Goal: Information Seeking & Learning: Understand process/instructions

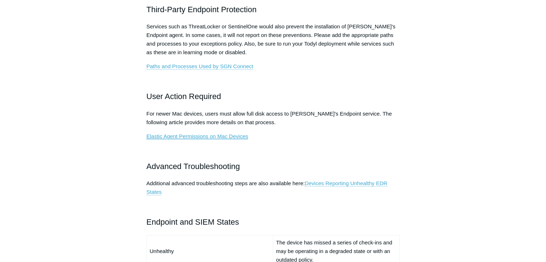
scroll to position [349, 0]
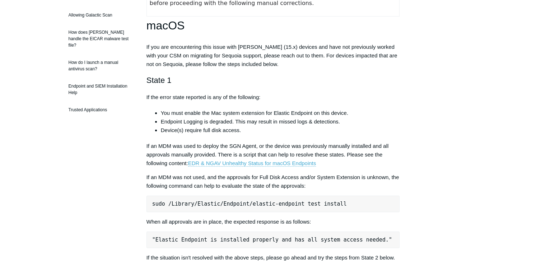
scroll to position [251, 0]
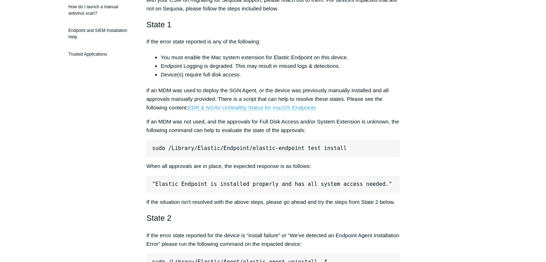
click at [272, 151] on pre "sudo /Library/Elastic/Endpoint/elastic-endpoint test install" at bounding box center [274, 148] width 254 height 17
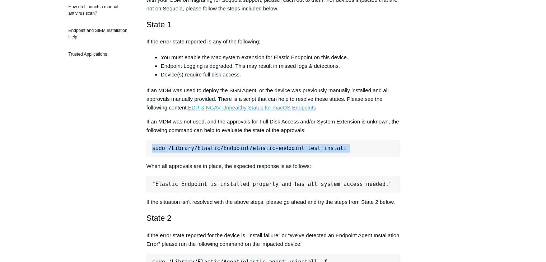
click at [272, 151] on pre "sudo /Library/Elastic/Endpoint/elastic-endpoint test install" at bounding box center [274, 148] width 254 height 17
copy div "sudo /Library/Elastic/Endpoint/elastic-endpoint test install"
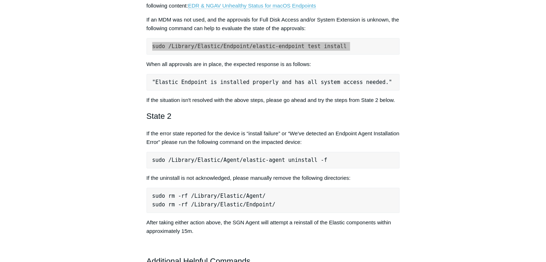
scroll to position [359, 0]
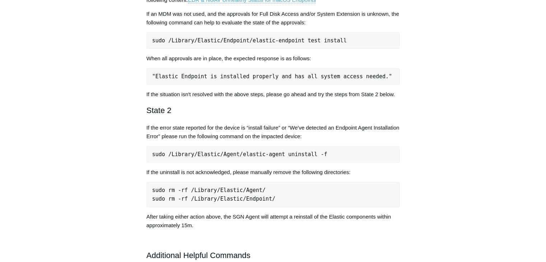
click at [274, 154] on pre "sudo /Library/Elastic/Agent/elastic-agent uninstall -f" at bounding box center [274, 154] width 254 height 17
copy div "sudo /Library/Elastic/Agent/elastic-agent uninstall -f"
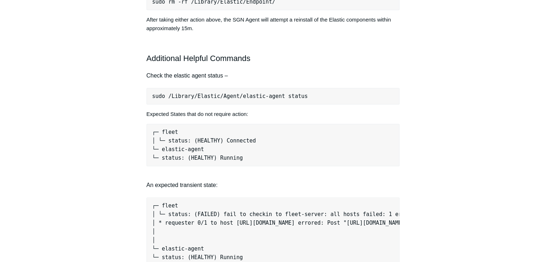
scroll to position [575, 0]
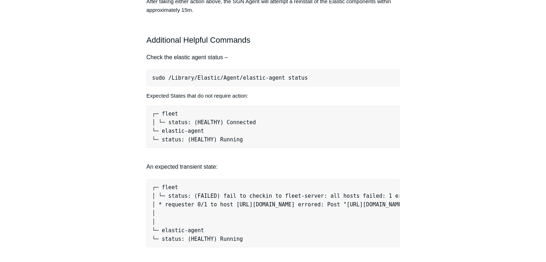
click at [282, 78] on pre "sudo /Library/Elastic/Agent/elastic-agent status" at bounding box center [274, 78] width 254 height 17
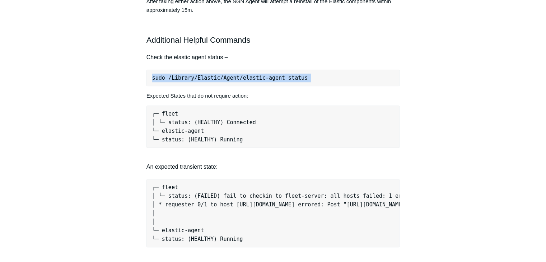
click at [282, 78] on pre "sudo /Library/Elastic/Agent/elastic-agent status" at bounding box center [274, 78] width 254 height 17
copy div "sudo /Library/Elastic/Agent/elastic-agent status"
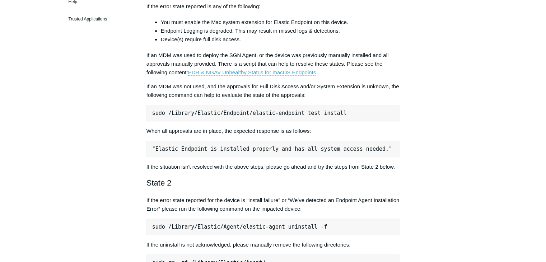
scroll to position [287, 0]
click at [297, 116] on pre "sudo /Library/Elastic/Endpoint/elastic-endpoint test install" at bounding box center [274, 112] width 254 height 17
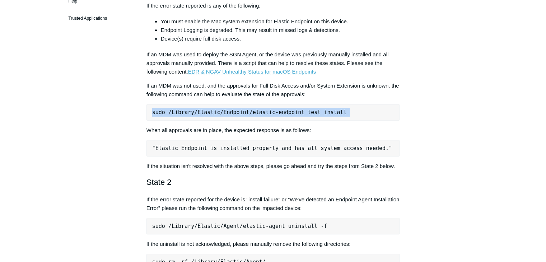
click at [297, 116] on pre "sudo /Library/Elastic/Endpoint/elastic-endpoint test install" at bounding box center [274, 112] width 254 height 17
copy div "sudo /Library/Elastic/Endpoint/elastic-endpoint test install"
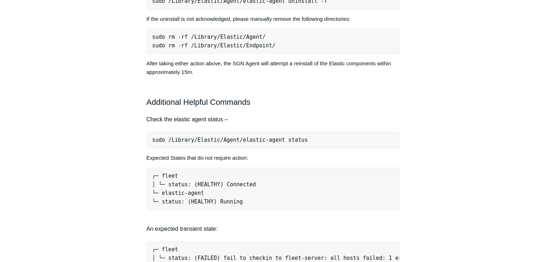
scroll to position [539, 0]
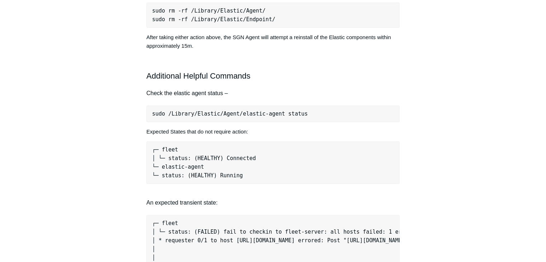
click at [286, 115] on pre "sudo /Library/Elastic/Agent/elastic-agent status" at bounding box center [274, 114] width 254 height 17
copy div "sudo /Library/Elastic/Agent/elastic-agent status"
click at [125, 149] on aside "Articles in this section Devices Reporting Unhealthy EDR States EDR & NGAV Unhe…" at bounding box center [100, 264] width 71 height 1476
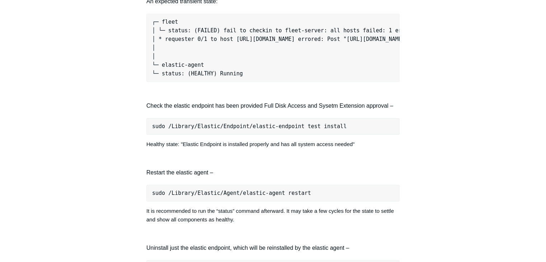
scroll to position [790, 0]
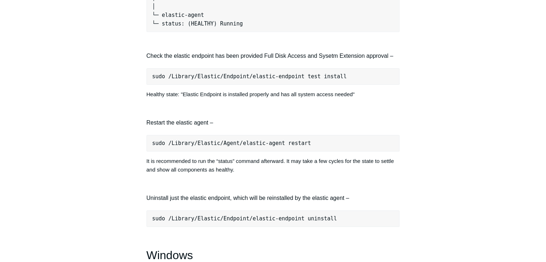
click at [303, 82] on pre "sudo /Library/Elastic/Endpoint/elastic-endpoint test install" at bounding box center [274, 76] width 254 height 17
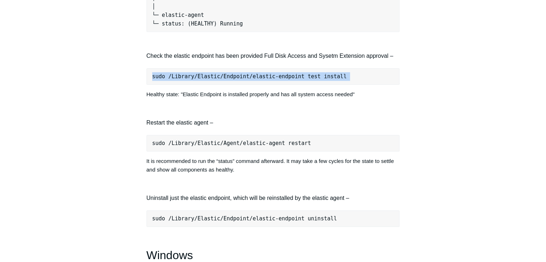
click at [303, 82] on pre "sudo /Library/Elastic/Endpoint/elastic-endpoint test install" at bounding box center [274, 76] width 254 height 17
copy div "sudo /Library/Elastic/Endpoint/elastic-endpoint test install"
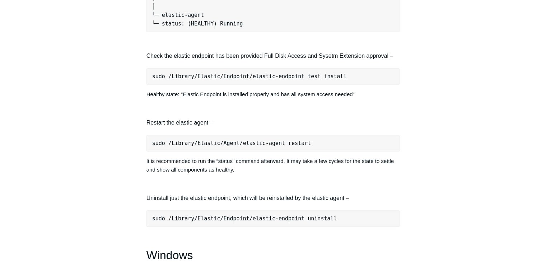
click at [227, 148] on pre "sudo /Library/Elastic/Agent/elastic-agent restart" at bounding box center [274, 143] width 254 height 17
copy div "sudo /Library/Elastic/Agent/elastic-agent restart"
click at [419, 130] on div "Articles in this section Devices Reporting Unhealthy EDR States EDR & NGAV Unhe…" at bounding box center [273, 16] width 417 height 1483
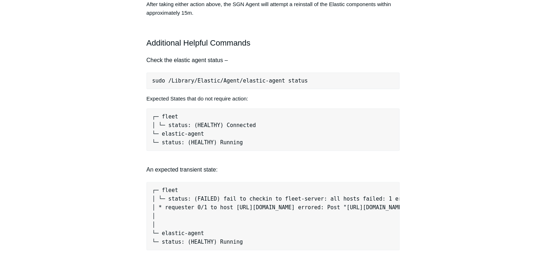
scroll to position [575, 0]
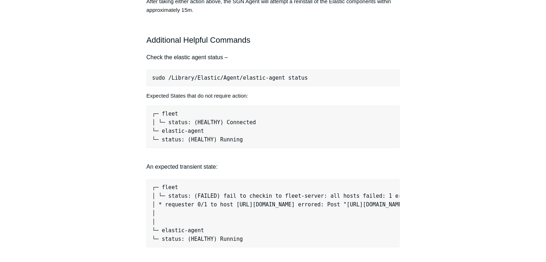
click at [289, 81] on pre "sudo /Library/Elastic/Agent/elastic-agent status" at bounding box center [274, 78] width 254 height 17
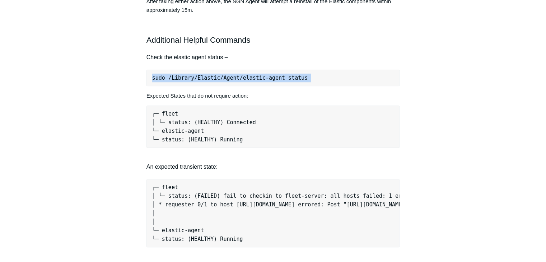
click at [289, 81] on pre "sudo /Library/Elastic/Agent/elastic-agent status" at bounding box center [274, 78] width 254 height 17
copy div "sudo /Library/Elastic/Agent/elastic-agent status"
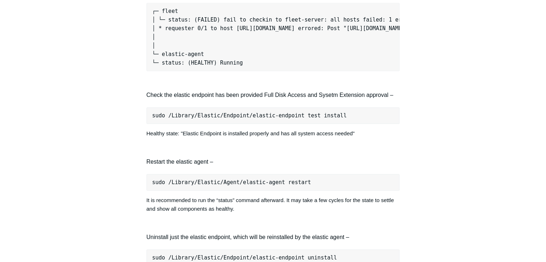
scroll to position [754, 0]
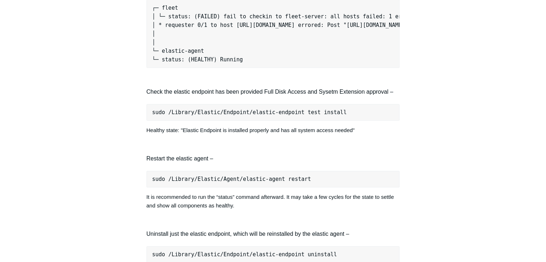
click at [274, 117] on pre "sudo /Library/Elastic/Endpoint/elastic-endpoint test install" at bounding box center [274, 112] width 254 height 17
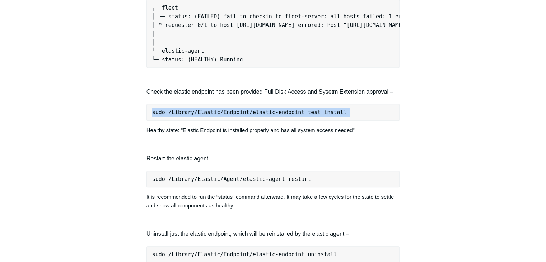
click at [274, 117] on pre "sudo /Library/Elastic/Endpoint/elastic-endpoint test install" at bounding box center [274, 112] width 254 height 17
copy div "sudo /Library/Elastic/Endpoint/elastic-endpoint test install"
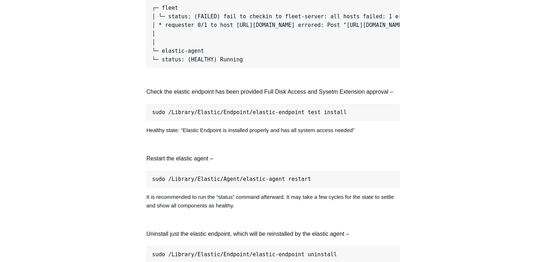
click at [254, 186] on pre "sudo /Library/Elastic/Agent/elastic-agent restart" at bounding box center [274, 179] width 254 height 17
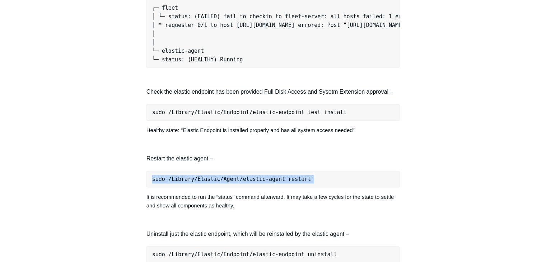
click at [254, 186] on pre "sudo /Library/Elastic/Agent/elastic-agent restart" at bounding box center [274, 179] width 254 height 17
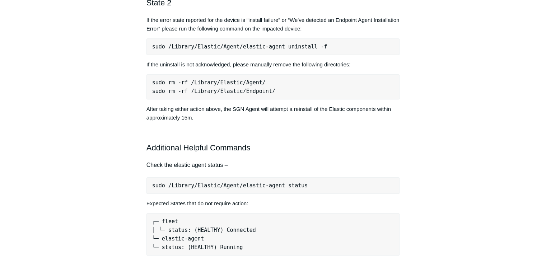
scroll to position [575, 0]
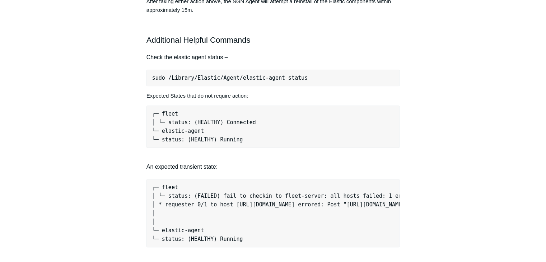
click at [248, 78] on pre "sudo /Library/Elastic/Agent/elastic-agent status" at bounding box center [274, 78] width 254 height 17
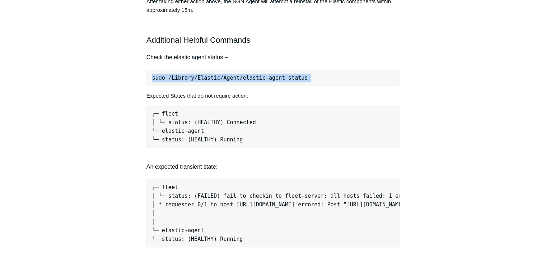
click at [248, 78] on pre "sudo /Library/Elastic/Agent/elastic-agent status" at bounding box center [274, 78] width 254 height 17
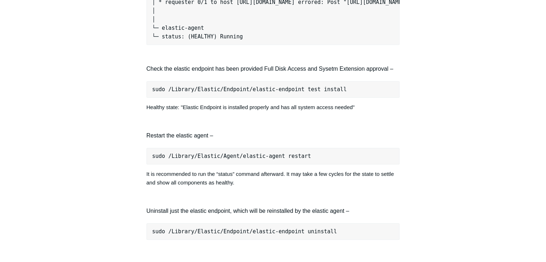
scroll to position [790, 0]
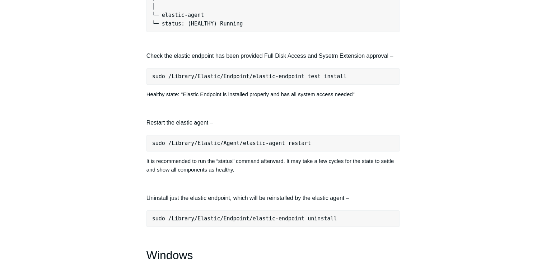
click at [317, 83] on pre "sudo /Library/Elastic/Endpoint/elastic-endpoint test install" at bounding box center [274, 76] width 254 height 17
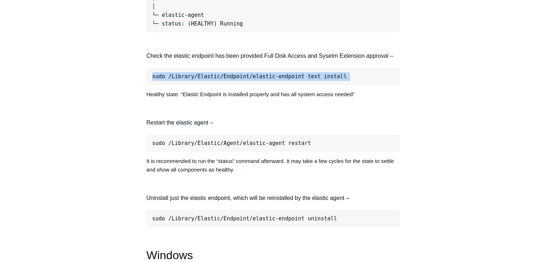
click at [317, 83] on pre "sudo /Library/Elastic/Endpoint/elastic-endpoint test install" at bounding box center [274, 76] width 254 height 17
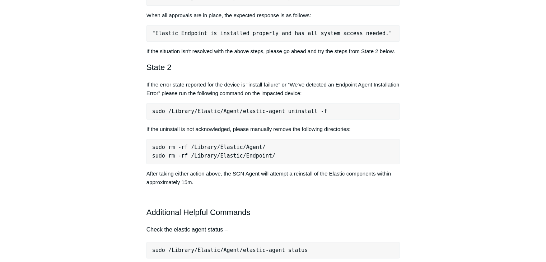
scroll to position [431, 0]
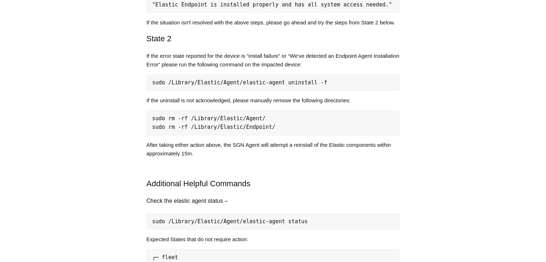
click at [295, 84] on pre "sudo /Library/Elastic/Agent/elastic-agent uninstall -f" at bounding box center [274, 82] width 254 height 17
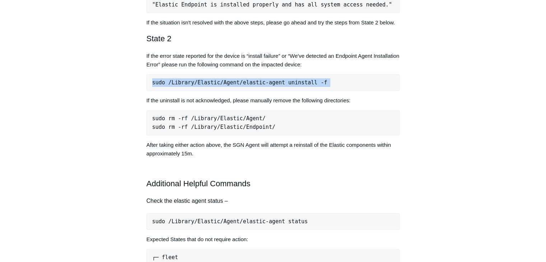
click at [295, 84] on pre "sudo /Library/Elastic/Agent/elastic-agent uninstall -f" at bounding box center [274, 82] width 254 height 17
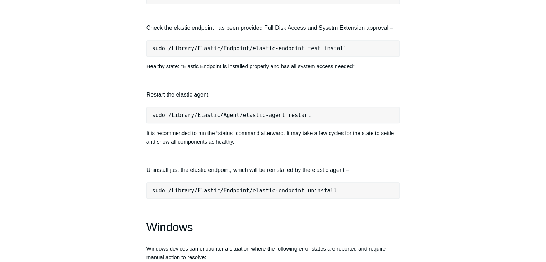
scroll to position [819, 0]
click at [221, 195] on pre "sudo /Library/Elastic/Endpoint/elastic-endpoint uninstall" at bounding box center [274, 190] width 254 height 17
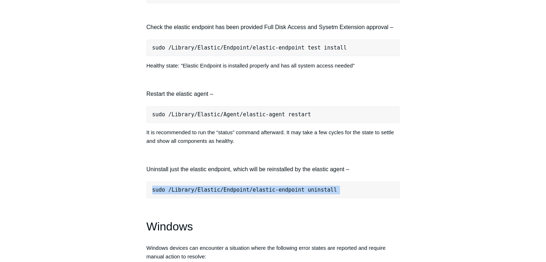
click at [221, 195] on pre "sudo /Library/Elastic/Endpoint/elastic-endpoint uninstall" at bounding box center [274, 190] width 254 height 17
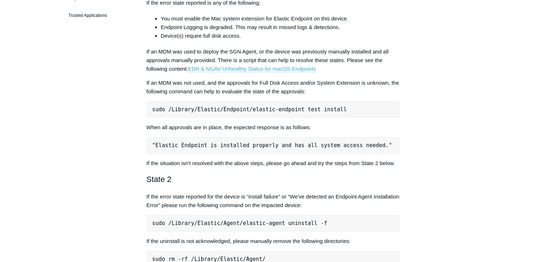
scroll to position [290, 0]
click at [274, 110] on pre "sudo /Library/Elastic/Endpoint/elastic-endpoint test install" at bounding box center [274, 109] width 254 height 17
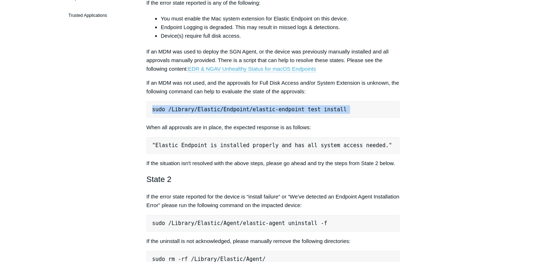
click at [274, 110] on pre "sudo /Library/Elastic/Endpoint/elastic-endpoint test install" at bounding box center [274, 109] width 254 height 17
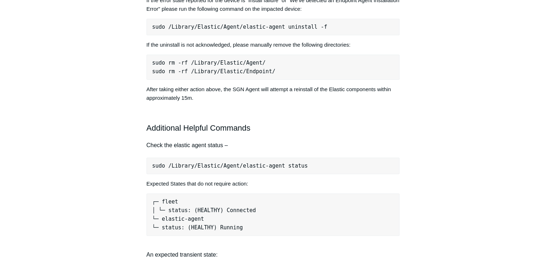
scroll to position [487, 0]
click at [281, 167] on pre "sudo /Library/Elastic/Agent/elastic-agent status" at bounding box center [274, 165] width 254 height 17
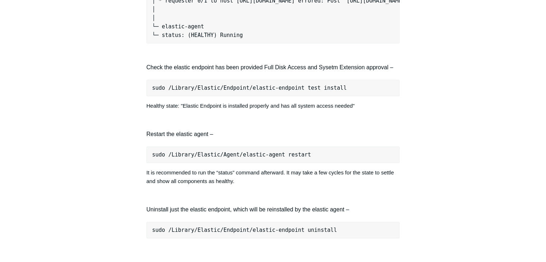
scroll to position [779, 0]
click at [307, 93] on pre "sudo /Library/Elastic/Endpoint/elastic-endpoint test install" at bounding box center [274, 87] width 254 height 17
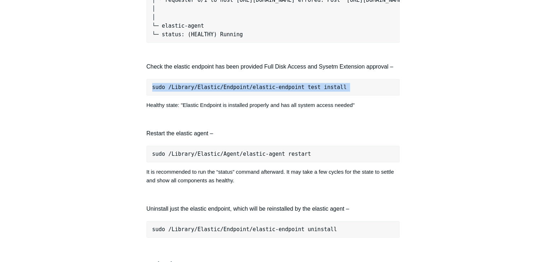
click at [307, 93] on pre "sudo /Library/Elastic/Endpoint/elastic-endpoint test install" at bounding box center [274, 87] width 254 height 17
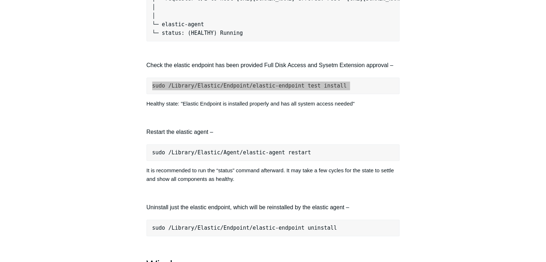
scroll to position [783, 0]
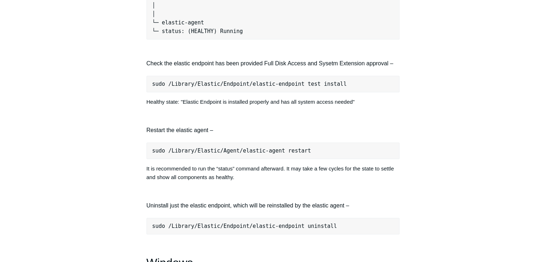
click at [261, 157] on pre "sudo /Library/Elastic/Agent/elastic-agent restart" at bounding box center [274, 151] width 254 height 17
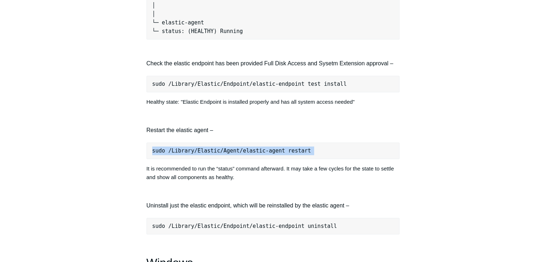
click at [261, 157] on pre "sudo /Library/Elastic/Agent/elastic-agent restart" at bounding box center [274, 151] width 254 height 17
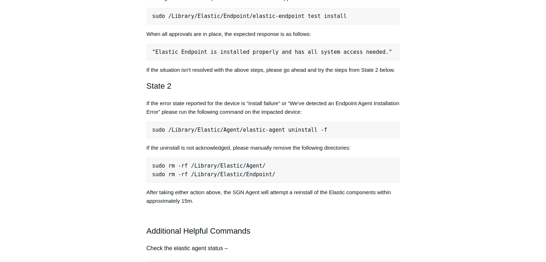
scroll to position [298, 0]
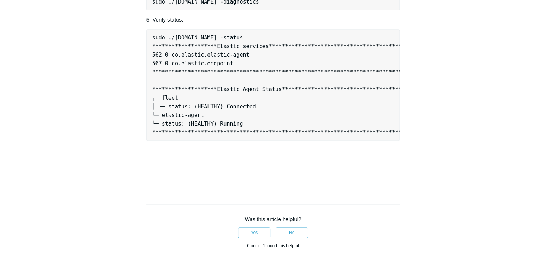
scroll to position [862, 0]
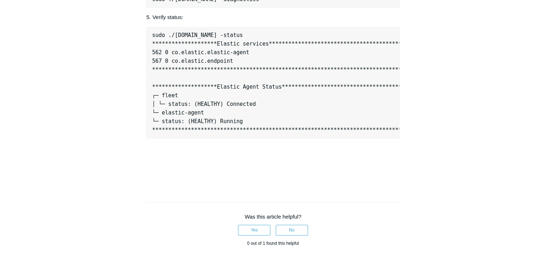
copy div "sudo curl -s [URL][DOMAIN_NAME][DOMAIN_NAME] | sudo bash -s -- -diagnostics -f"
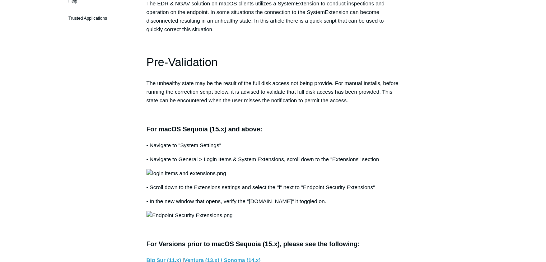
scroll to position [287, 0]
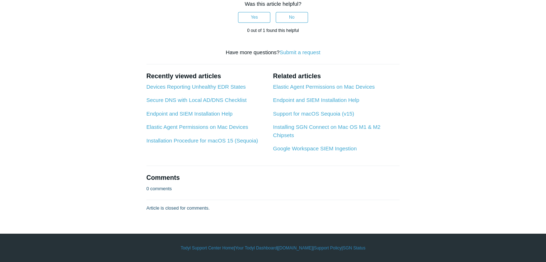
scroll to position [1118, 0]
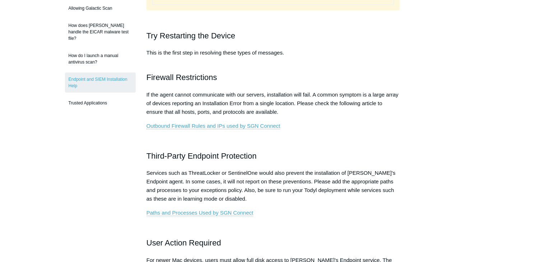
scroll to position [207, 0]
